Goal: Task Accomplishment & Management: Use online tool/utility

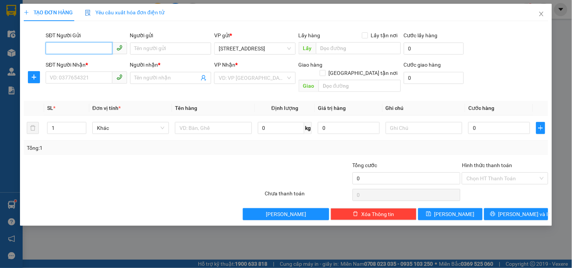
click at [104, 46] on input "SĐT Người Gửi" at bounding box center [79, 48] width 66 height 12
type input "0975357869"
click at [153, 47] on input "Người gửi" at bounding box center [170, 49] width 81 height 12
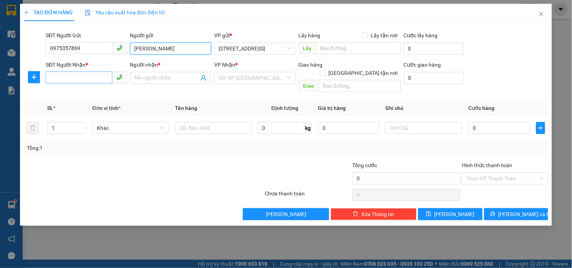
type input "[PERSON_NAME]"
click at [106, 76] on input "SĐT Người Nhận *" at bounding box center [79, 78] width 66 height 12
type input "0981455516"
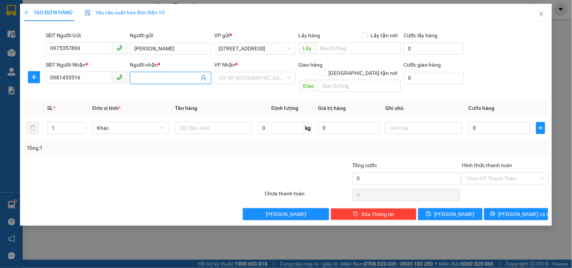
click at [155, 80] on input "Người nhận *" at bounding box center [167, 78] width 64 height 8
click at [152, 80] on input "Người nhận *" at bounding box center [167, 78] width 64 height 8
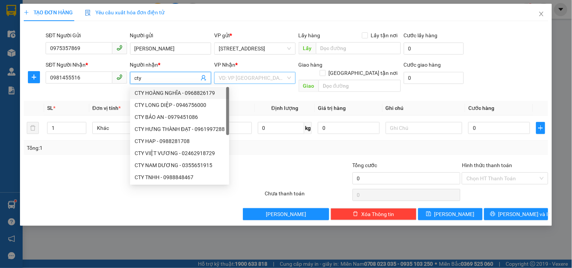
type input "cty"
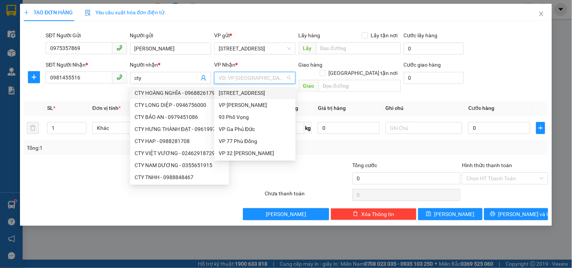
click at [266, 78] on input "search" at bounding box center [252, 77] width 67 height 11
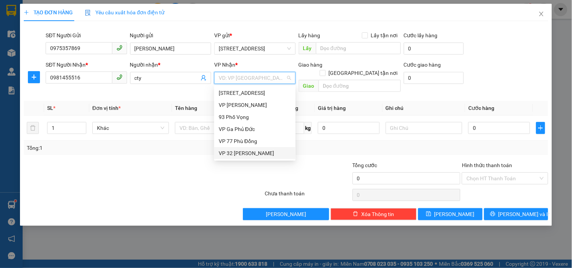
drag, startPoint x: 236, startPoint y: 150, endPoint x: 249, endPoint y: 147, distance: 13.1
click at [239, 149] on div "VP 32 [PERSON_NAME]" at bounding box center [255, 153] width 72 height 8
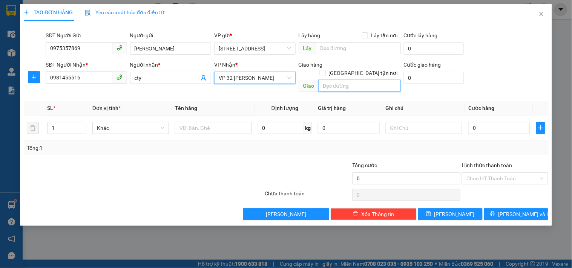
click at [366, 80] on input "text" at bounding box center [359, 86] width 82 height 12
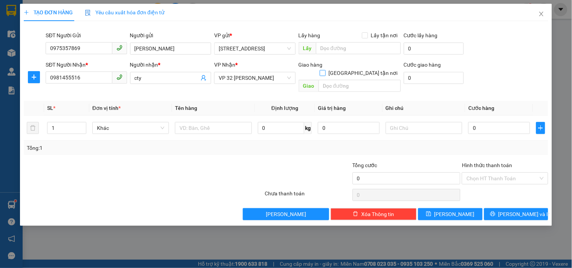
click at [325, 70] on input "[GEOGRAPHIC_DATA] tận nơi" at bounding box center [322, 72] width 5 height 5
checkbox input "true"
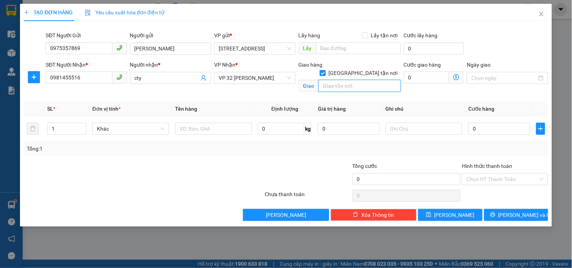
click at [360, 81] on input "text" at bounding box center [359, 86] width 82 height 12
type input "km 18"
click at [167, 78] on input "cty" at bounding box center [167, 78] width 64 height 8
type input "cty THIÊN HÀ"
click at [347, 80] on input "km 18" at bounding box center [359, 86] width 82 height 12
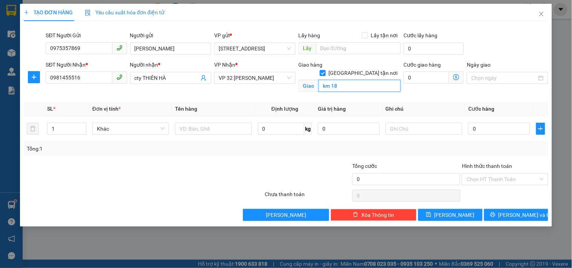
click at [347, 80] on input "km 18" at bounding box center [359, 86] width 82 height 12
type input "km 18 QUỐC LỘ 1A, VĂN GIÁP, [GEOGRAPHIC_DATA], [GEOGRAPHIC_DATA], [GEOGRAPHIC_D…"
click at [457, 76] on icon "dollar-circle" at bounding box center [456, 77] width 6 height 6
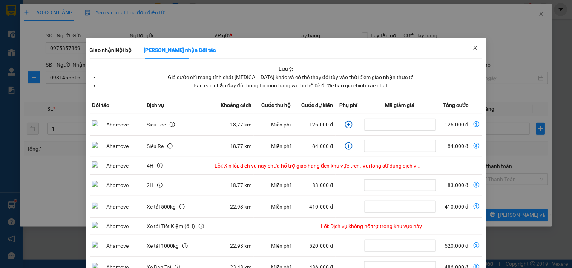
click at [472, 49] on icon "close" at bounding box center [475, 48] width 6 height 6
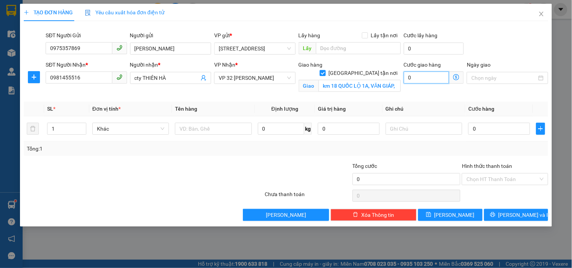
click at [437, 78] on input "0" at bounding box center [427, 78] width 46 height 12
type input "1"
type input "13"
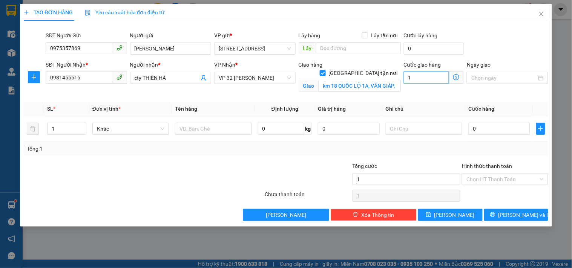
type input "13"
type input "130"
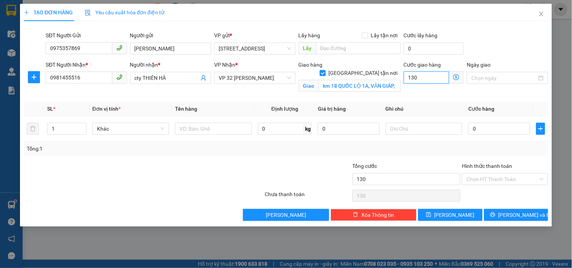
type input "1.300"
type input "13.000"
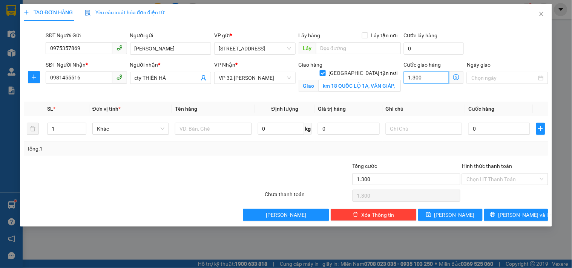
type input "13.000"
type input "130.000"
click at [489, 130] on input "0" at bounding box center [499, 129] width 62 height 12
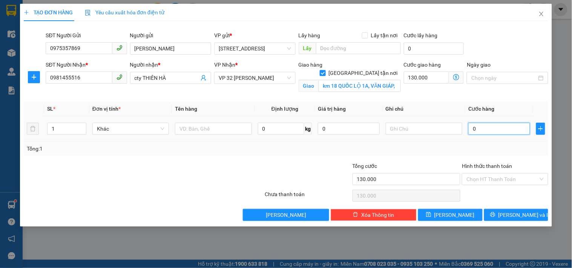
type input "3"
type input "130.003"
type input "30"
type input "130.030"
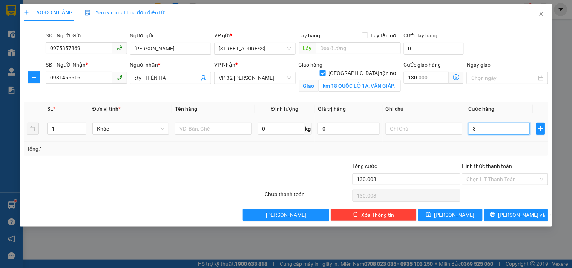
type input "130.030"
type input "300"
type input "130.300"
type input "3.000"
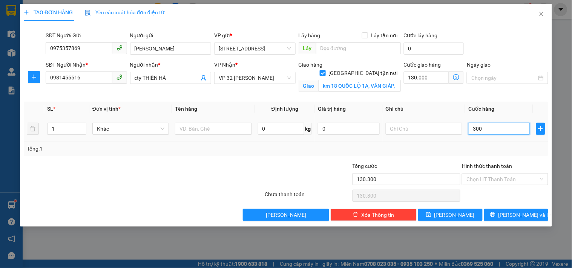
type input "133.000"
type input "30.000"
type input "160.000"
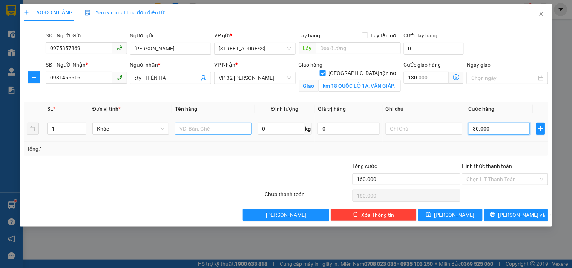
type input "30.000"
click at [234, 129] on input "text" at bounding box center [213, 129] width 77 height 12
type input "MẪU NƯỚC"
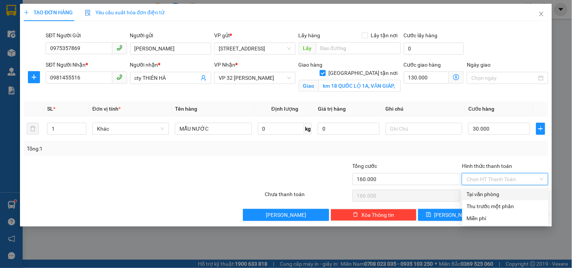
click at [508, 179] on input "Hình thức thanh toán" at bounding box center [502, 179] width 72 height 11
click at [499, 191] on div "Tại văn phòng" at bounding box center [505, 194] width 77 height 8
type input "0"
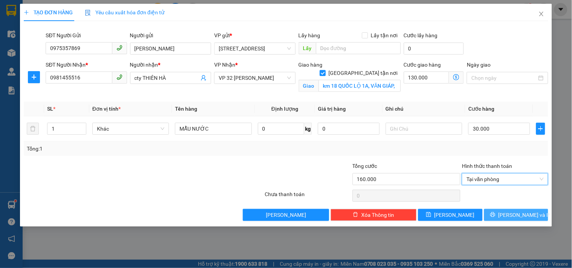
click at [517, 214] on span "[PERSON_NAME] và In" at bounding box center [524, 215] width 53 height 8
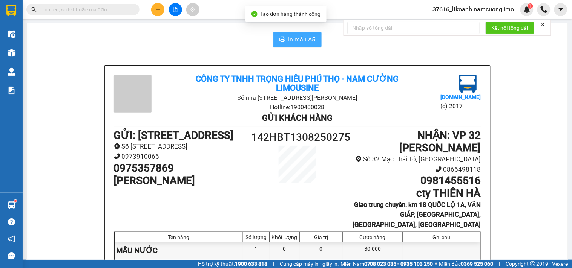
click at [308, 38] on span "In mẫu A5" at bounding box center [301, 39] width 27 height 9
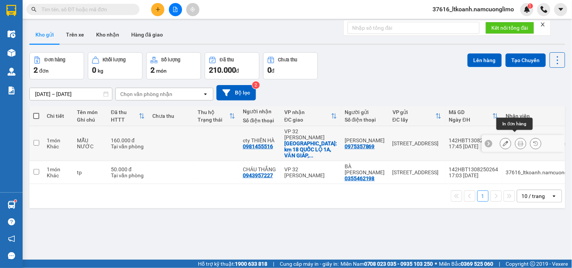
click at [518, 141] on icon at bounding box center [520, 143] width 5 height 5
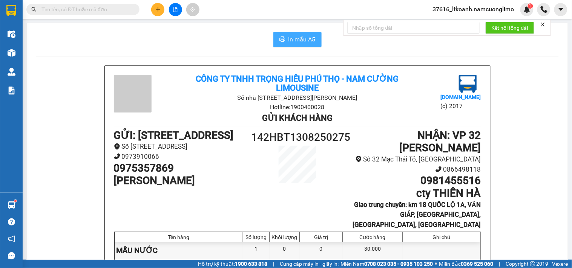
drag, startPoint x: 308, startPoint y: 42, endPoint x: 312, endPoint y: 43, distance: 4.1
click at [308, 42] on span "In mẫu A5" at bounding box center [301, 39] width 27 height 9
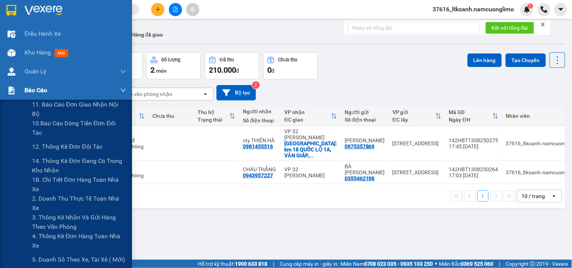
drag, startPoint x: 26, startPoint y: 95, endPoint x: 81, endPoint y: 113, distance: 57.9
click at [27, 95] on span "Báo cáo" at bounding box center [35, 90] width 23 height 9
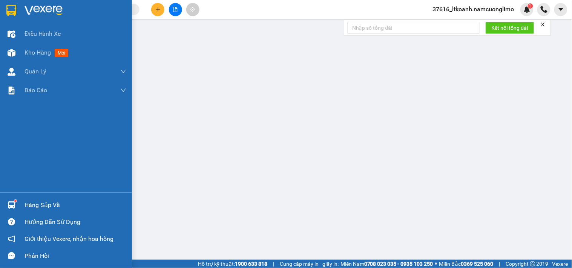
drag, startPoint x: 15, startPoint y: 204, endPoint x: 81, endPoint y: 202, distance: 66.4
click at [15, 204] on img at bounding box center [12, 205] width 8 height 8
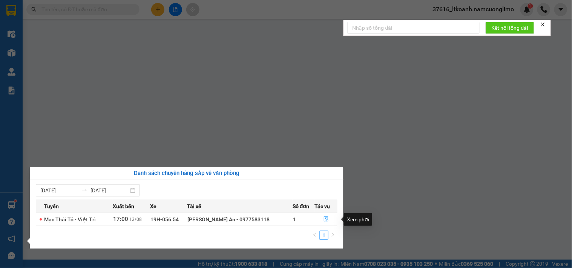
click at [324, 220] on icon "file-done" at bounding box center [325, 219] width 5 height 5
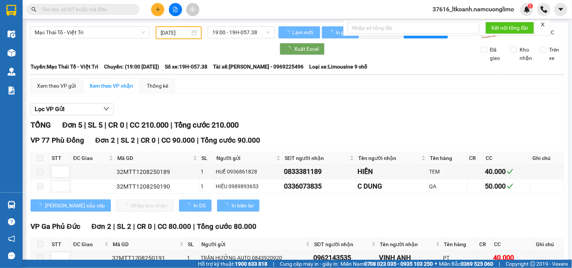
type input "[DATE]"
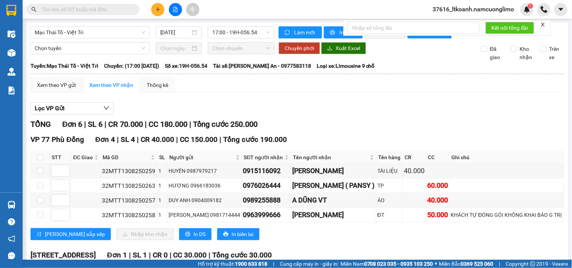
click at [464, 115] on div "Lọc VP Gửi" at bounding box center [297, 109] width 533 height 12
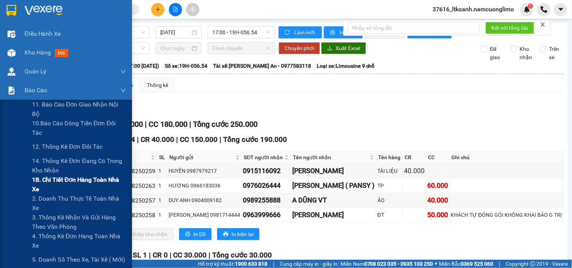
drag, startPoint x: 39, startPoint y: 181, endPoint x: 51, endPoint y: 183, distance: 11.8
click at [40, 182] on span "1B. Chi tiết đơn hàng toàn nhà xe" at bounding box center [79, 184] width 94 height 19
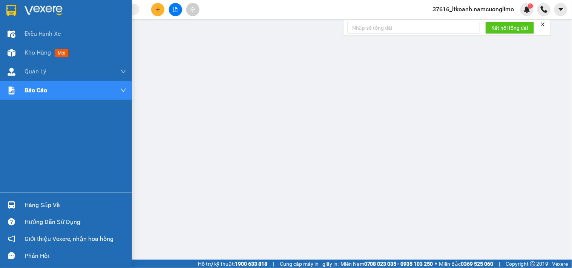
click at [12, 10] on img at bounding box center [11, 10] width 10 height 11
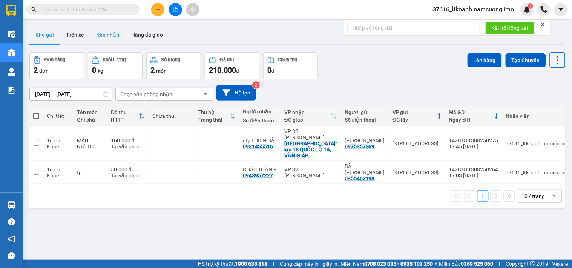
click at [115, 34] on button "Kho nhận" at bounding box center [107, 35] width 35 height 18
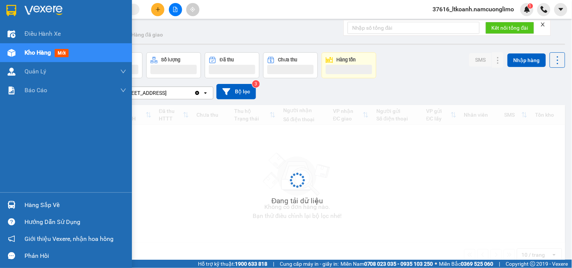
drag, startPoint x: 11, startPoint y: 206, endPoint x: 34, endPoint y: 206, distance: 23.0
click at [11, 205] on img at bounding box center [12, 205] width 8 height 8
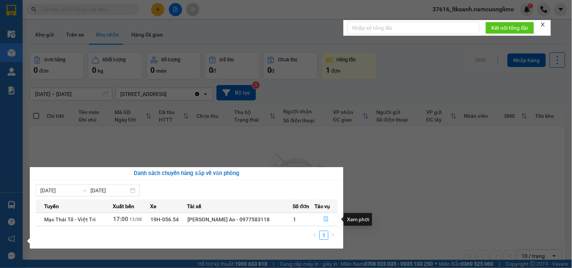
click at [323, 219] on icon "file-done" at bounding box center [325, 219] width 5 height 5
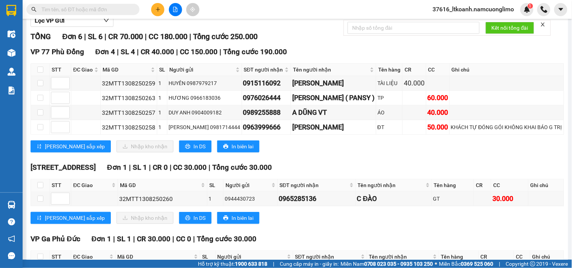
scroll to position [152, 0]
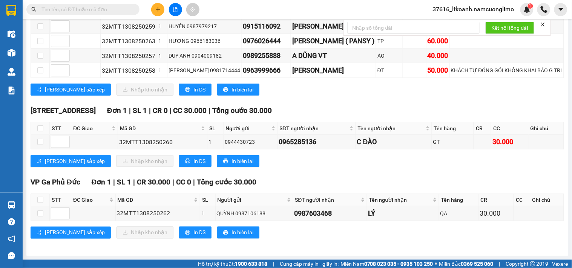
drag, startPoint x: 364, startPoint y: 167, endPoint x: 335, endPoint y: 93, distance: 79.0
click at [335, 93] on div "[PERSON_NAME] sắp xếp Nhập kho nhận In DS In biên lai" at bounding box center [297, 90] width 533 height 12
click at [38, 142] on input "checkbox" at bounding box center [40, 142] width 6 height 6
checkbox input "true"
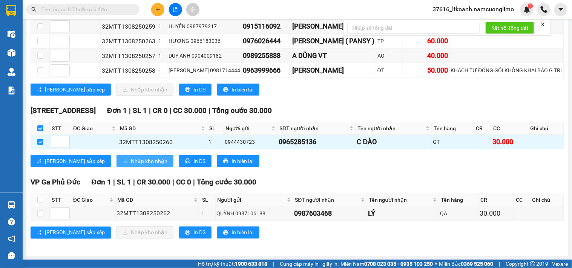
click at [131, 165] on span "Nhập kho nhận" at bounding box center [149, 161] width 37 height 8
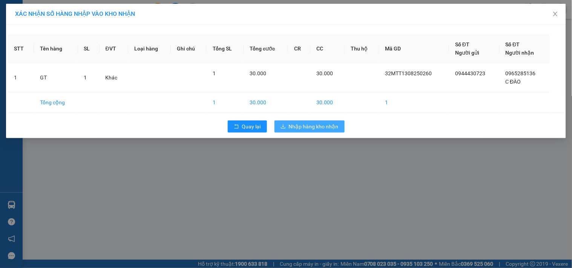
click at [325, 122] on span "Nhập hàng kho nhận" at bounding box center [314, 126] width 50 height 8
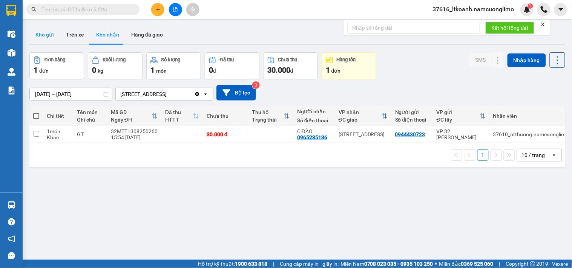
click at [52, 35] on button "Kho gửi" at bounding box center [44, 35] width 31 height 18
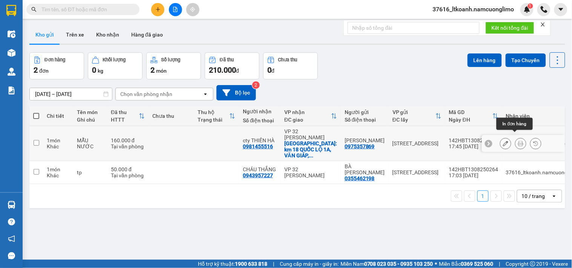
click at [518, 141] on icon at bounding box center [520, 143] width 5 height 5
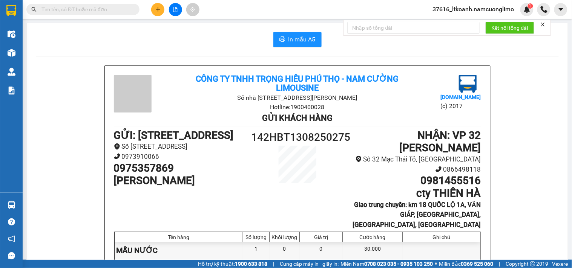
scroll to position [42, 0]
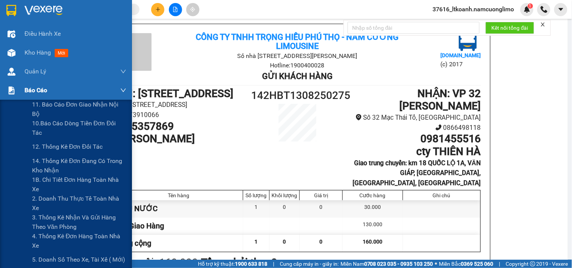
click at [14, 92] on img at bounding box center [12, 91] width 8 height 8
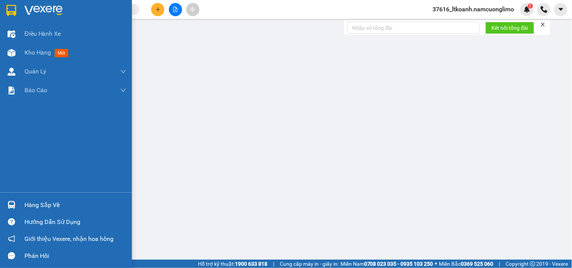
click at [51, 208] on div "Hàng sắp về" at bounding box center [75, 205] width 102 height 11
click at [13, 14] on img at bounding box center [11, 10] width 10 height 11
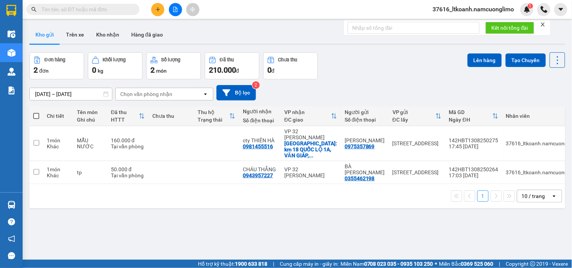
click at [35, 116] on span at bounding box center [36, 116] width 6 height 6
click at [36, 112] on input "checkbox" at bounding box center [36, 112] width 0 height 0
checkbox input "true"
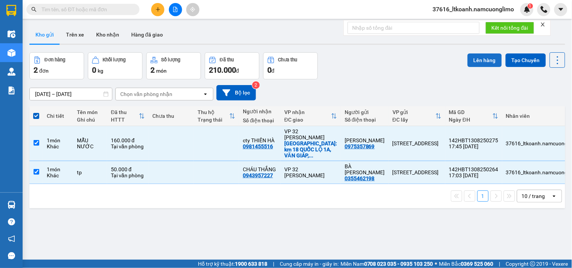
click at [473, 55] on button "Lên hàng" at bounding box center [484, 61] width 34 height 14
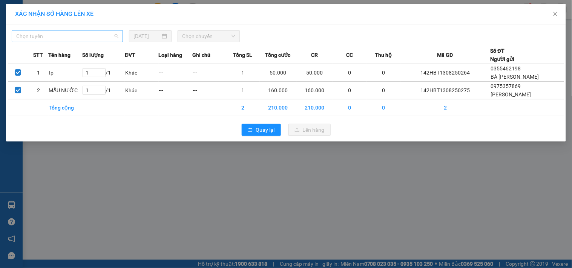
click at [103, 34] on span "Chọn tuyến" at bounding box center [67, 36] width 102 height 11
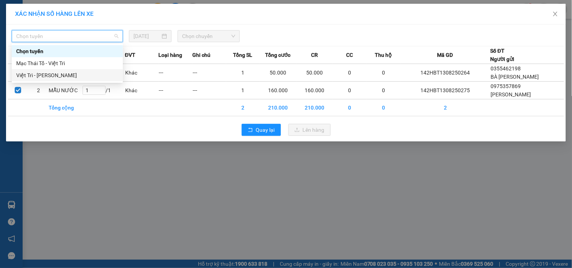
drag, startPoint x: 47, startPoint y: 73, endPoint x: 126, endPoint y: 54, distance: 80.6
click at [47, 73] on div "Việt Trì - [PERSON_NAME]" at bounding box center [67, 75] width 102 height 8
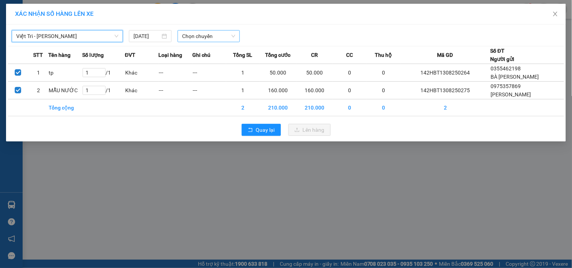
click at [193, 35] on span "Chọn chuyến" at bounding box center [208, 36] width 53 height 11
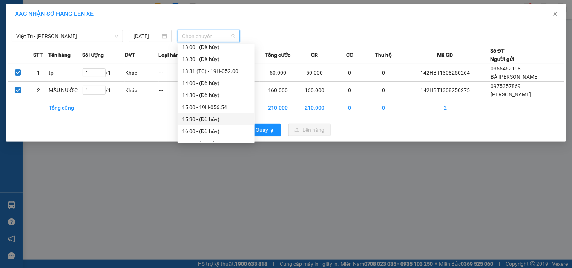
scroll to position [277, 0]
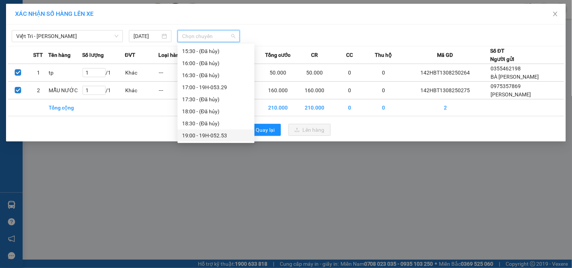
click at [220, 136] on div "19:00 - 19H-052.53" at bounding box center [216, 136] width 68 height 8
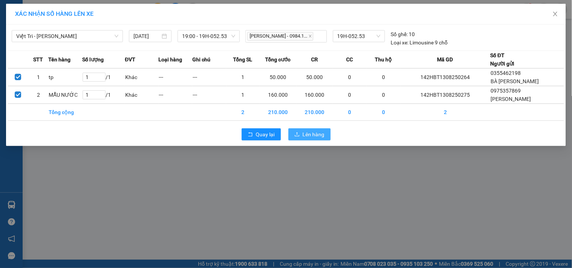
click at [313, 134] on span "Lên hàng" at bounding box center [314, 134] width 22 height 8
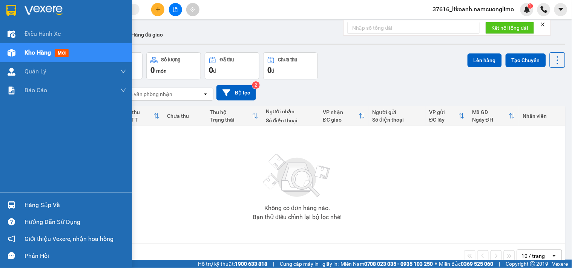
click at [17, 206] on div at bounding box center [11, 205] width 13 height 13
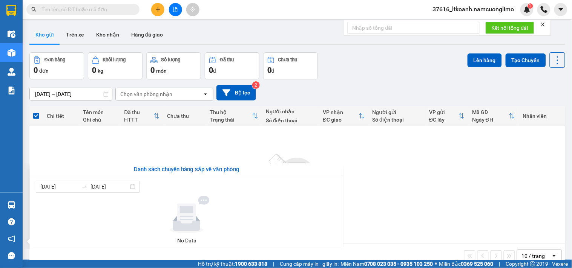
click at [393, 204] on section "Kết quả tìm kiếm ( 31 ) Bộ lọc Mã ĐH Trạng thái Món hàng Tổng cước Chưa cước Ng…" at bounding box center [286, 134] width 572 height 268
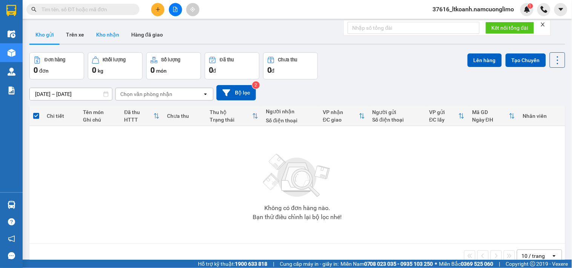
click at [106, 34] on button "Kho nhận" at bounding box center [107, 35] width 35 height 18
